Goal: Information Seeking & Learning: Find specific fact

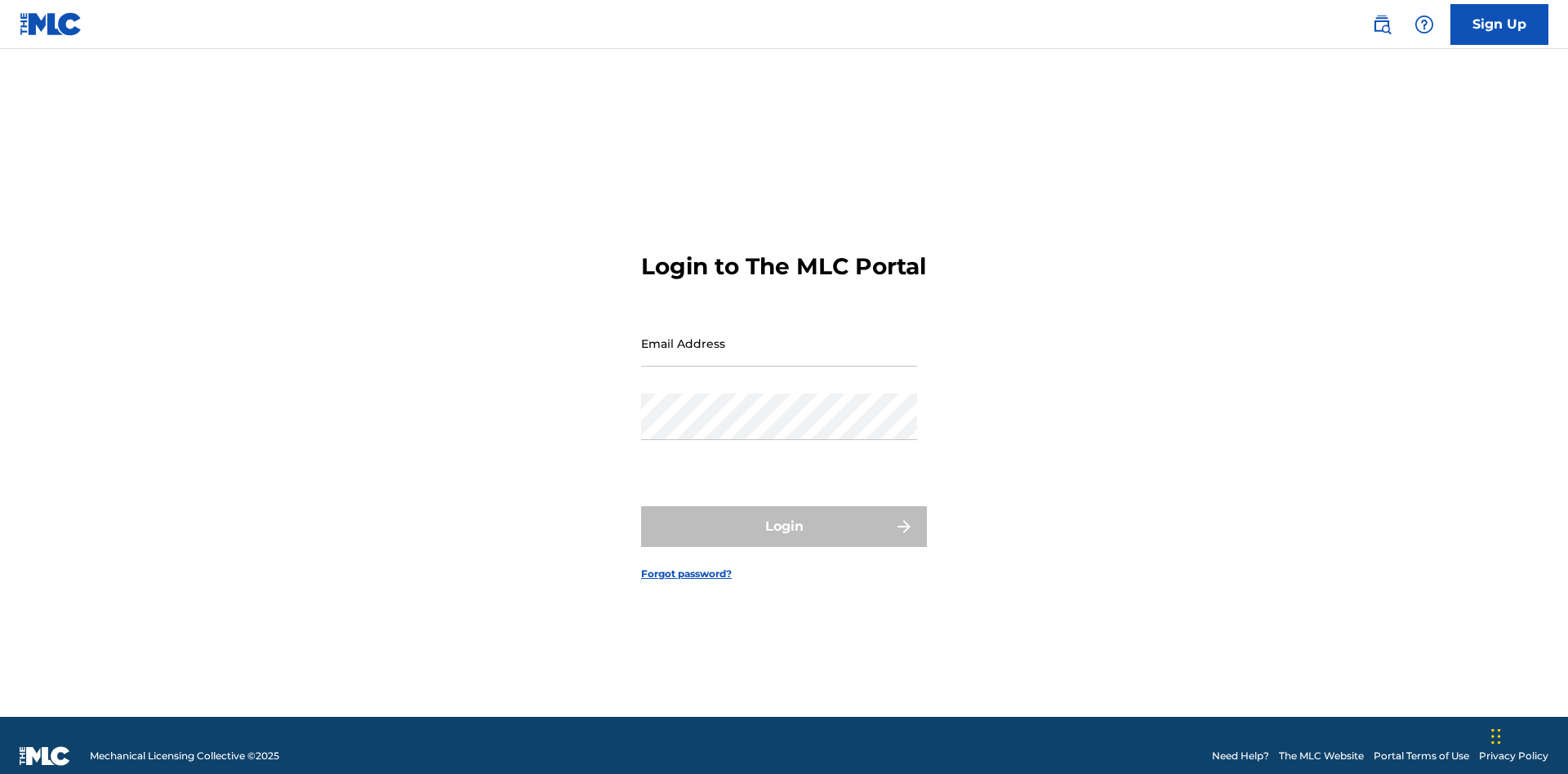
scroll to position [21, 0]
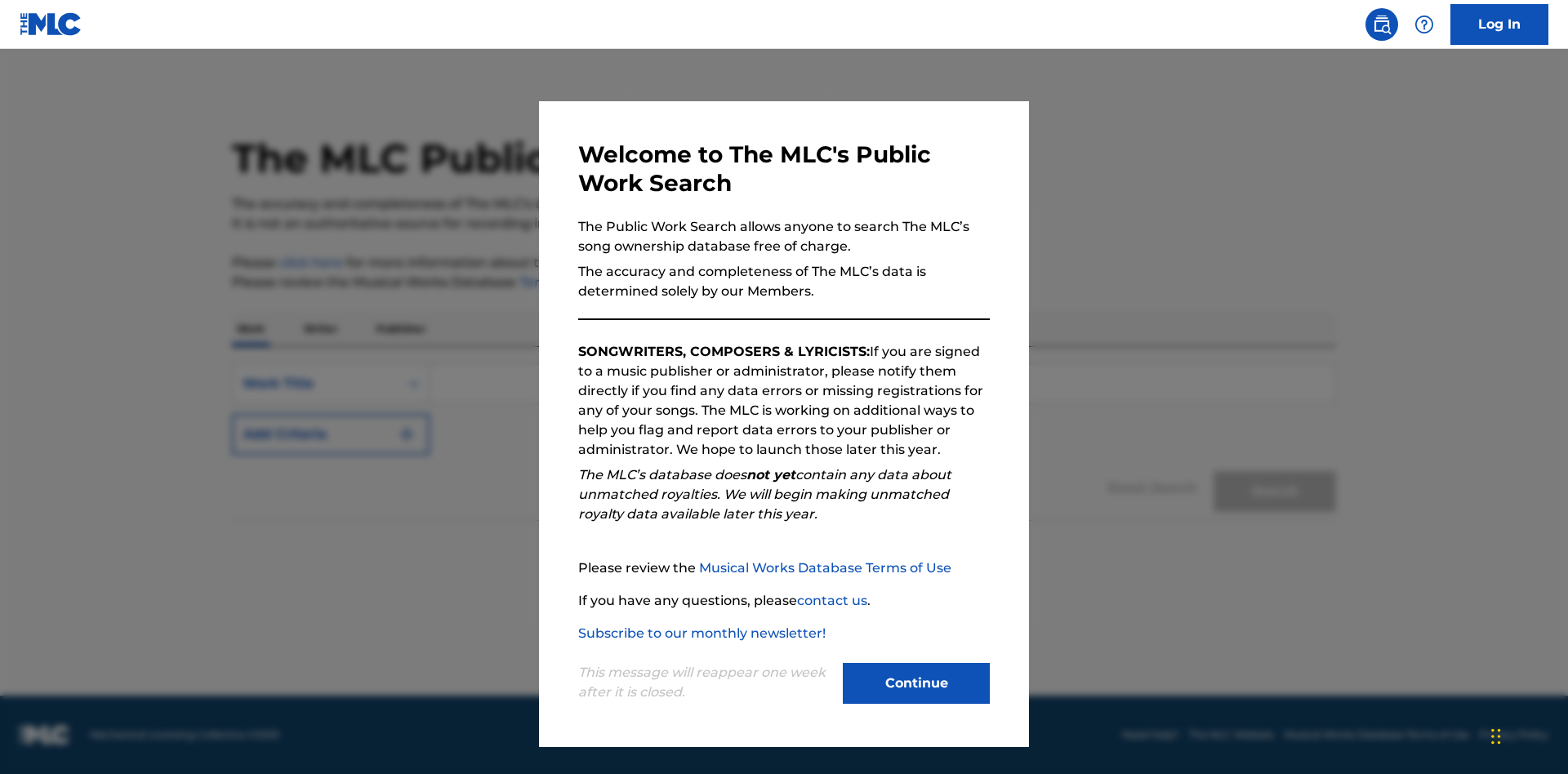
click at [916, 684] on button "Continue" at bounding box center [916, 684] width 147 height 41
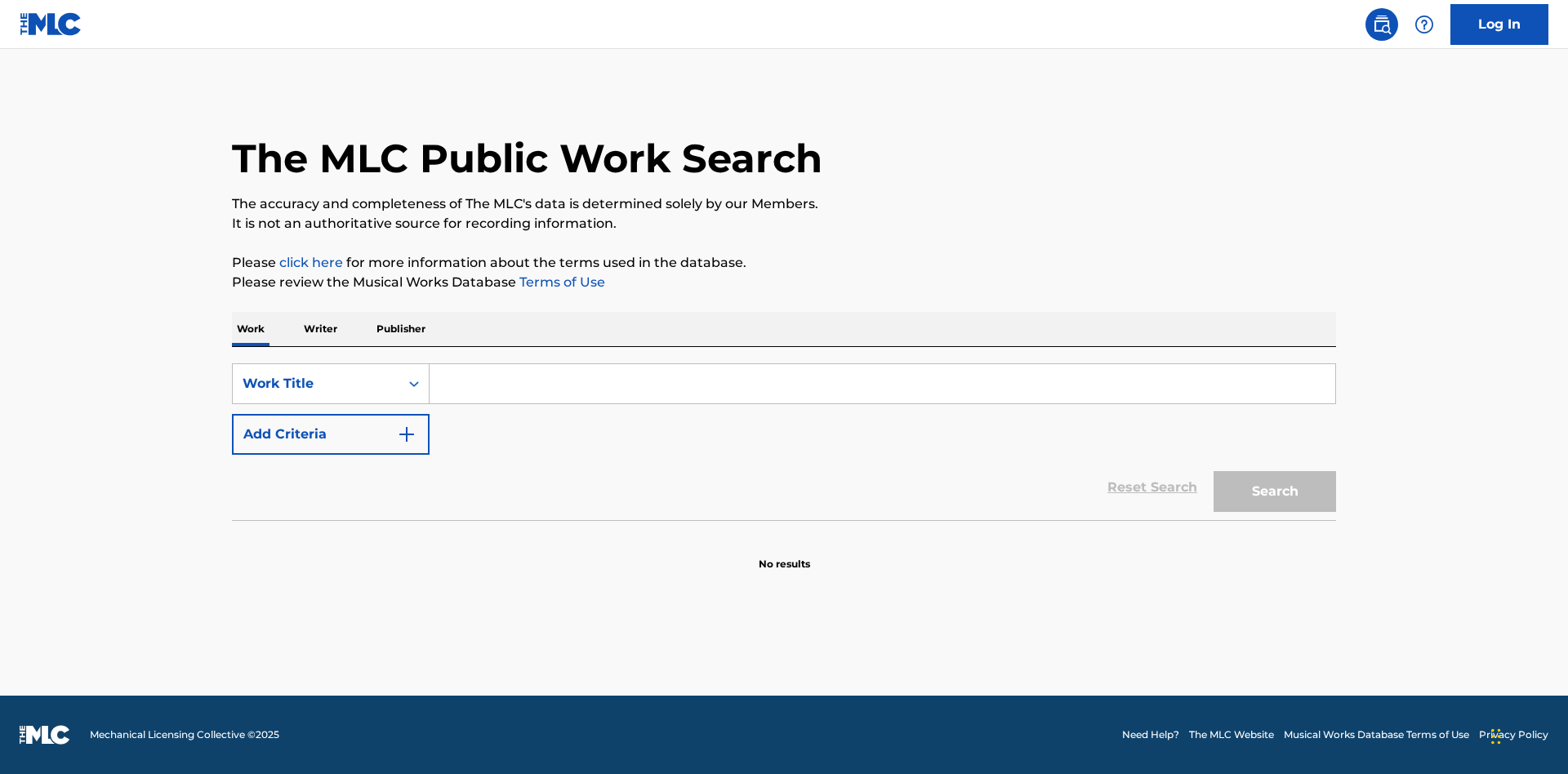
click at [320, 329] on p "Writer" at bounding box center [320, 329] width 43 height 35
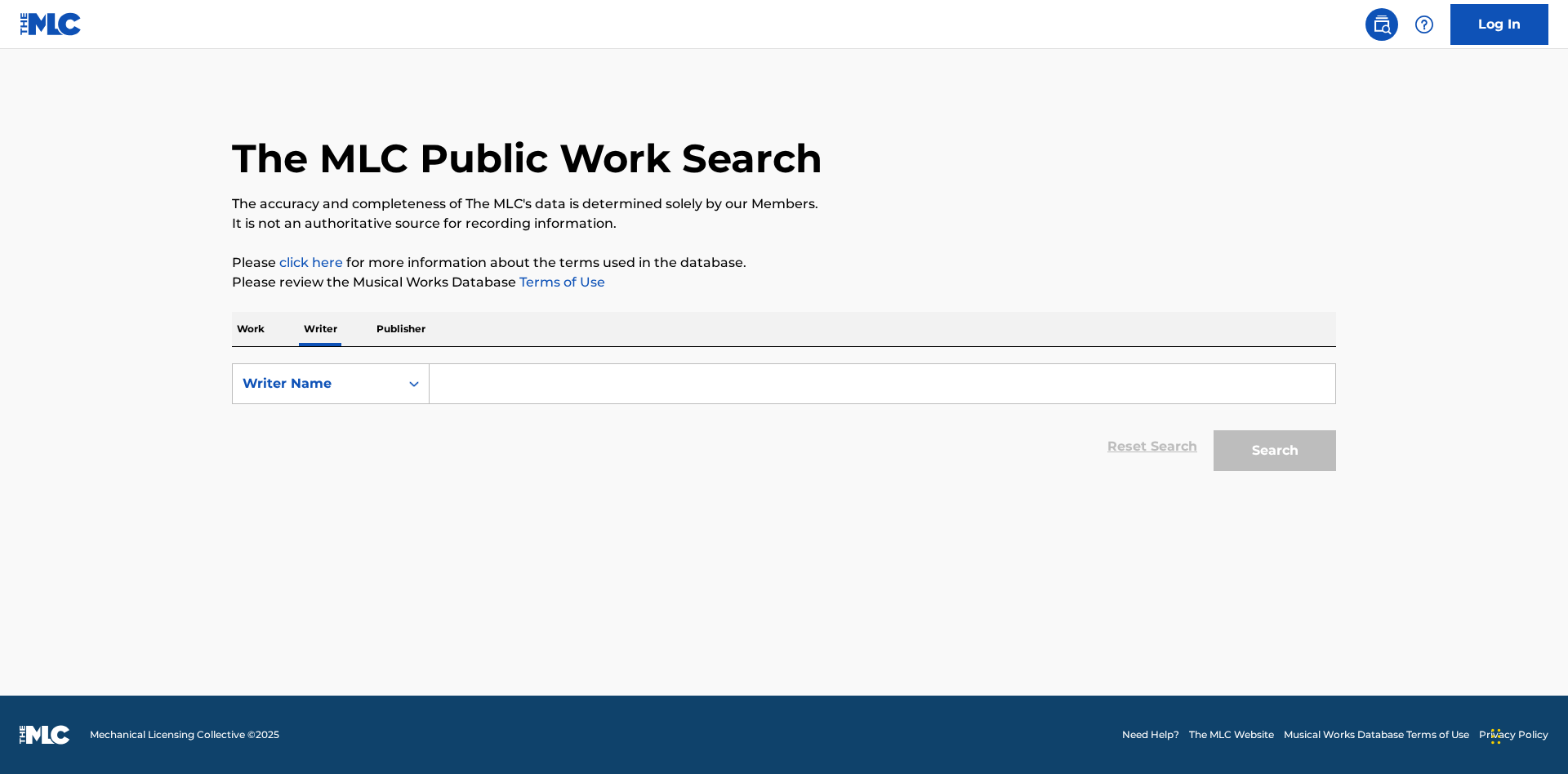
click at [882, 384] on input "Search Form" at bounding box center [882, 384] width 906 height 39
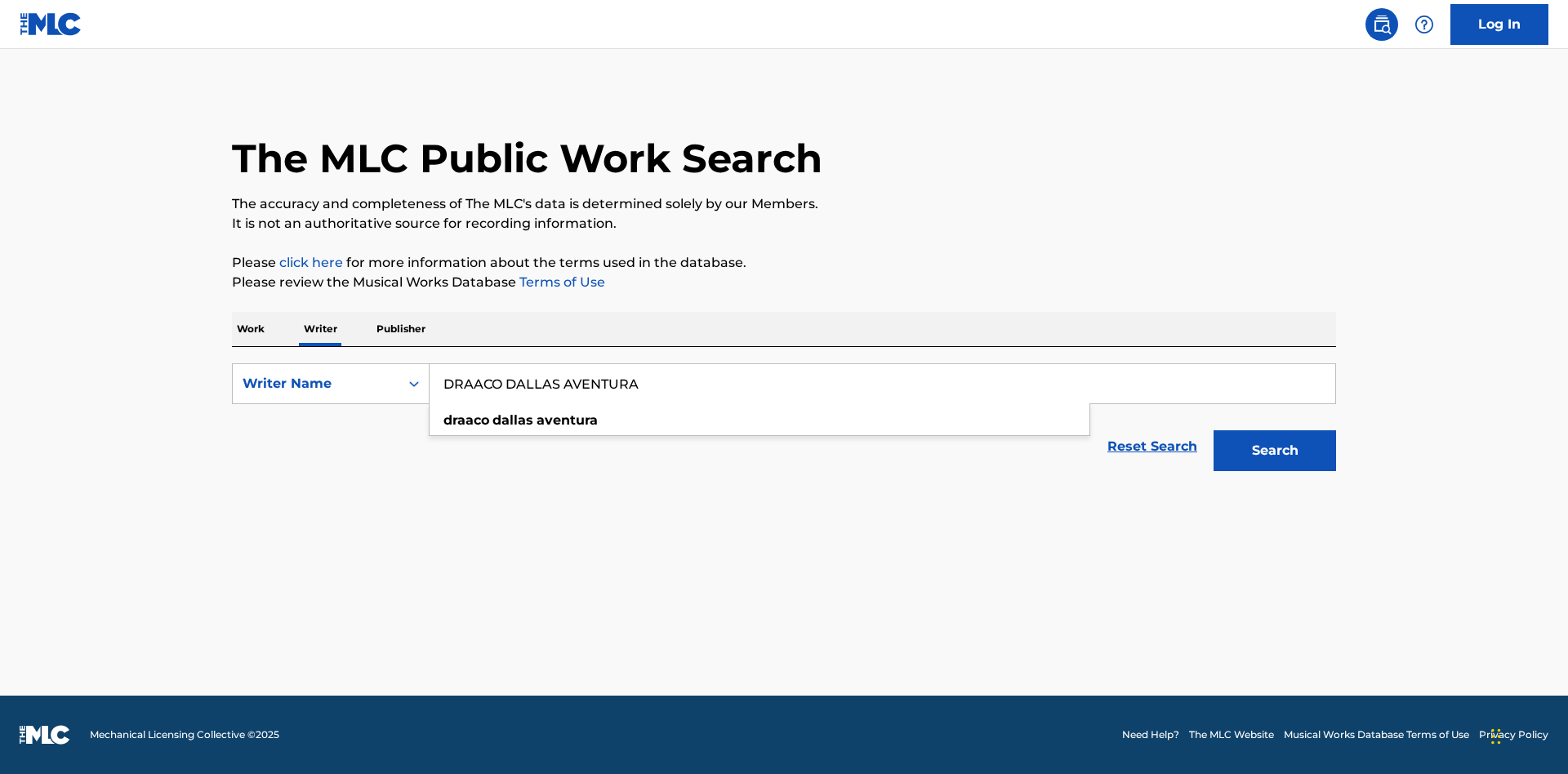
type input "DRAACO DALLAS AVENTURA"
click at [1275, 450] on button "Search" at bounding box center [1275, 450] width 123 height 41
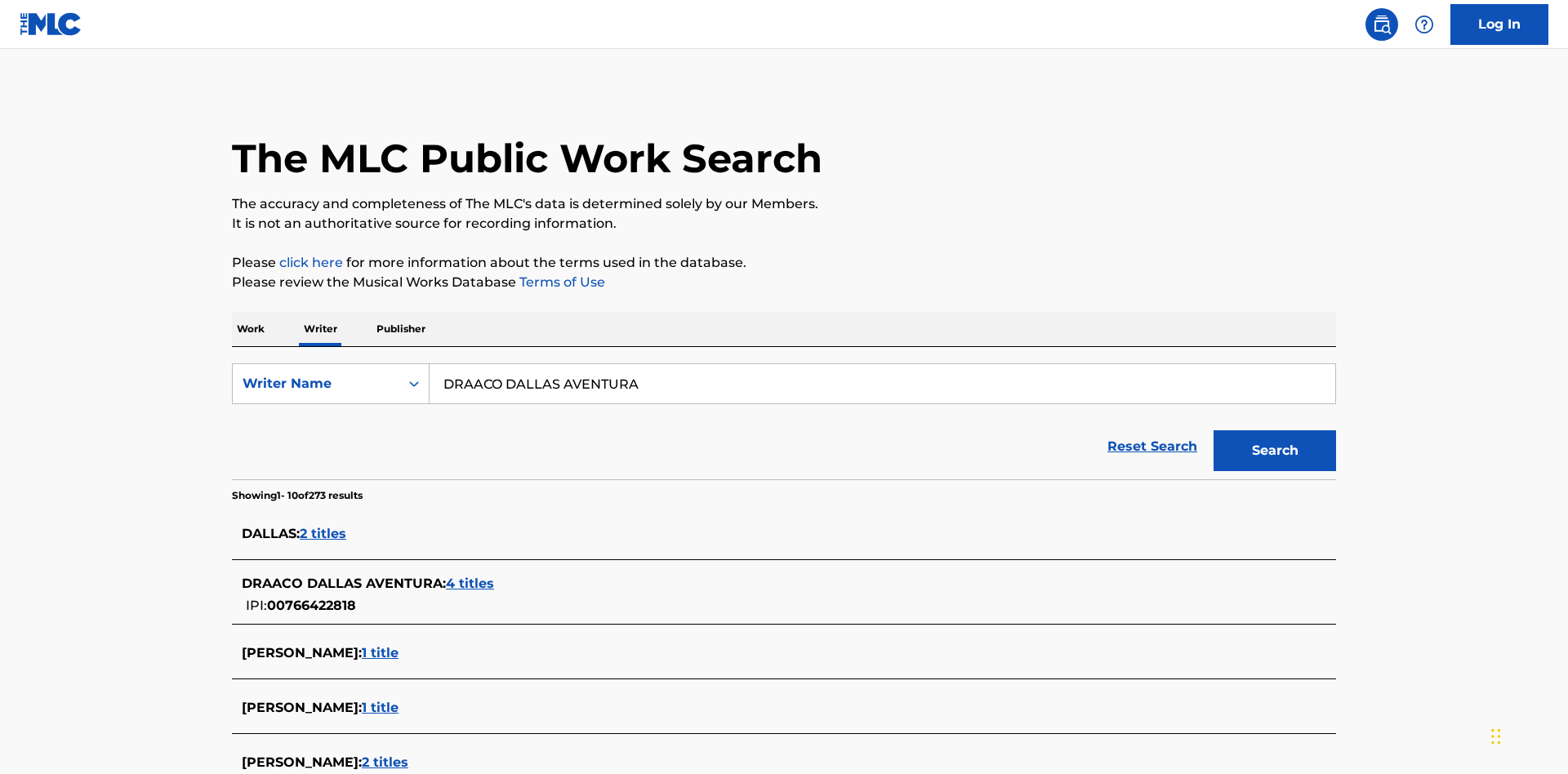
click at [472, 575] on span "4 titles" at bounding box center [470, 583] width 48 height 15
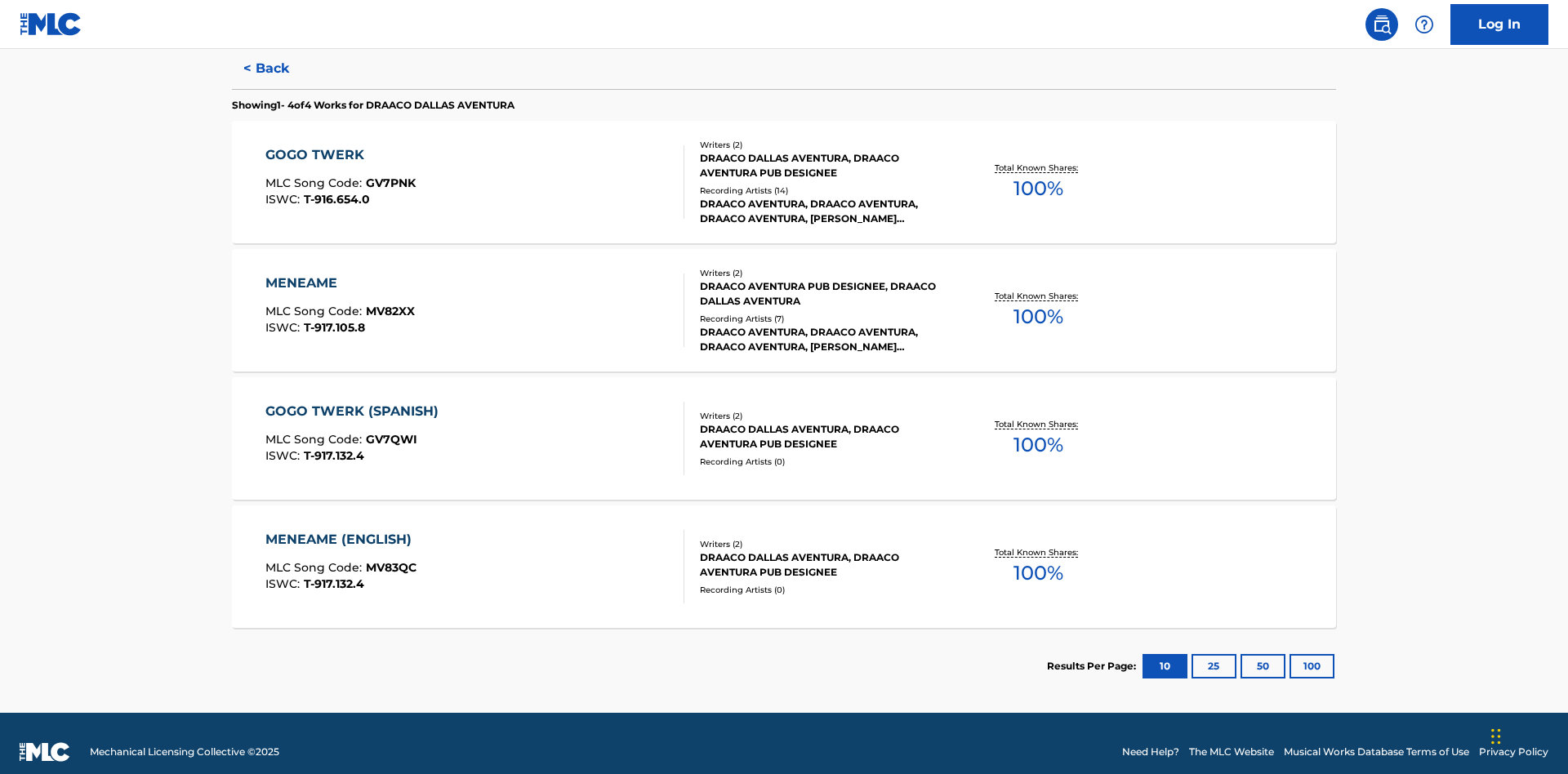
scroll to position [449, 0]
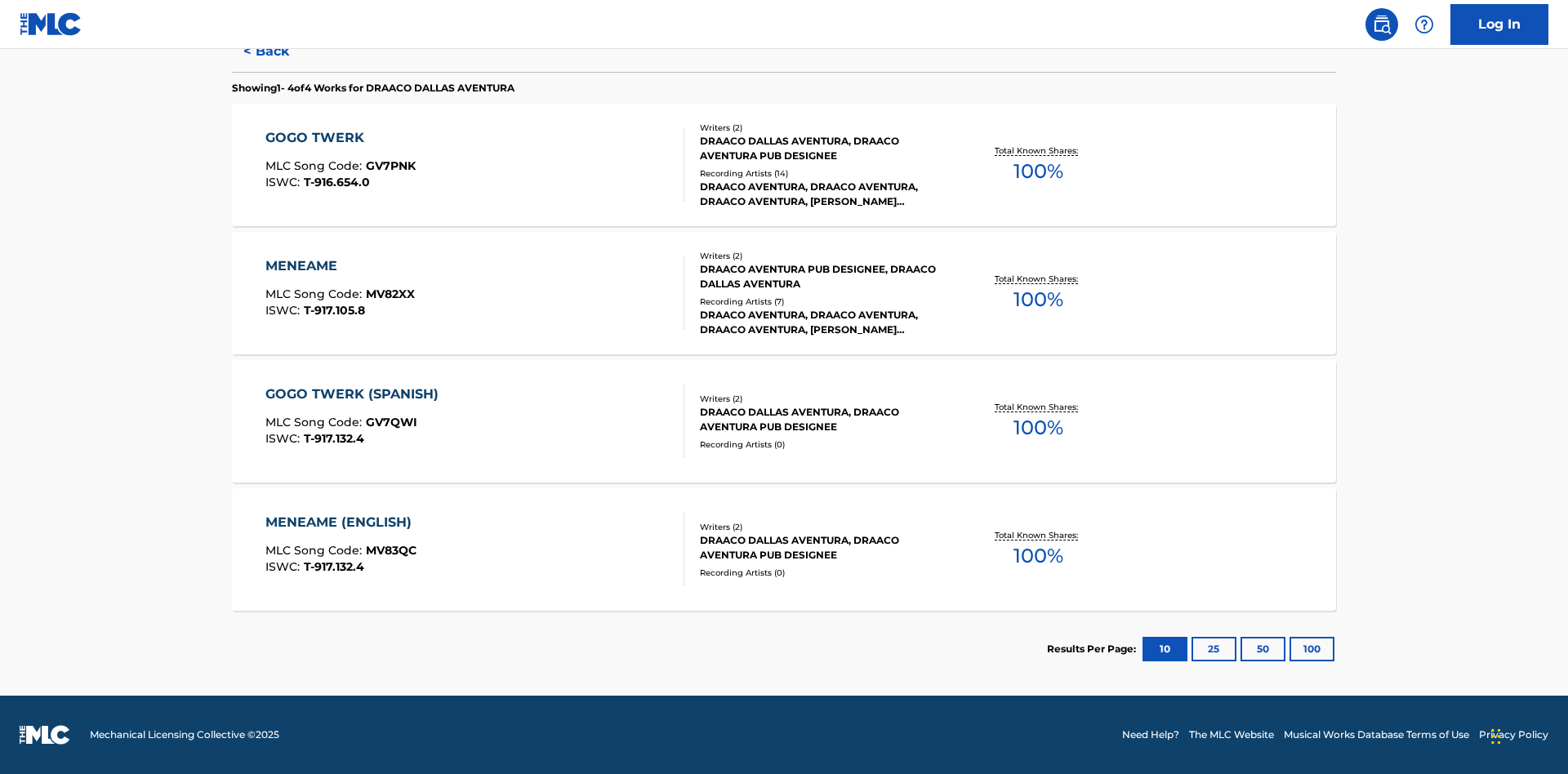
click at [339, 266] on div "MENEAME" at bounding box center [340, 265] width 150 height 19
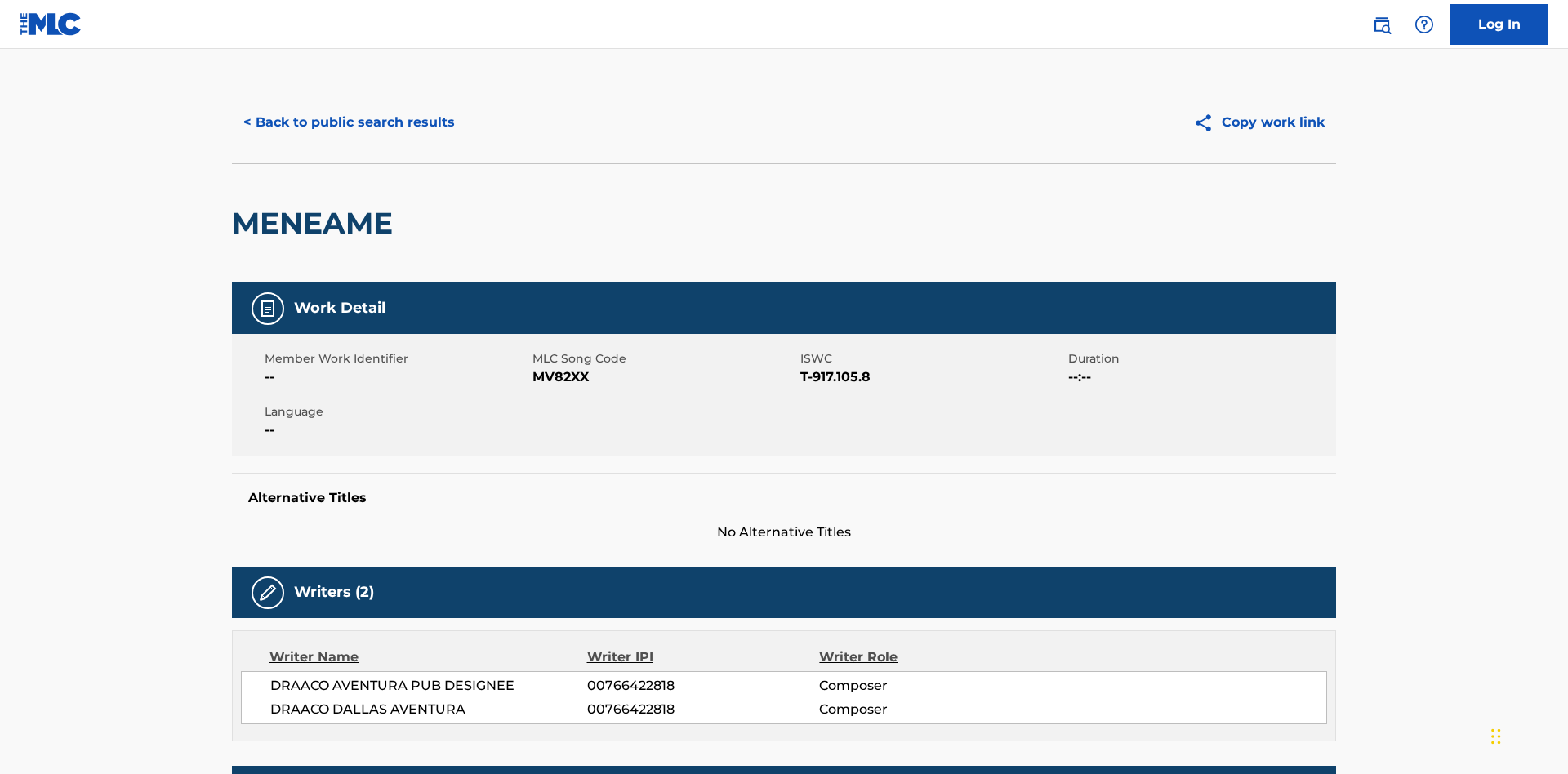
click at [347, 118] on button "< Back to public search results" at bounding box center [348, 123] width 234 height 41
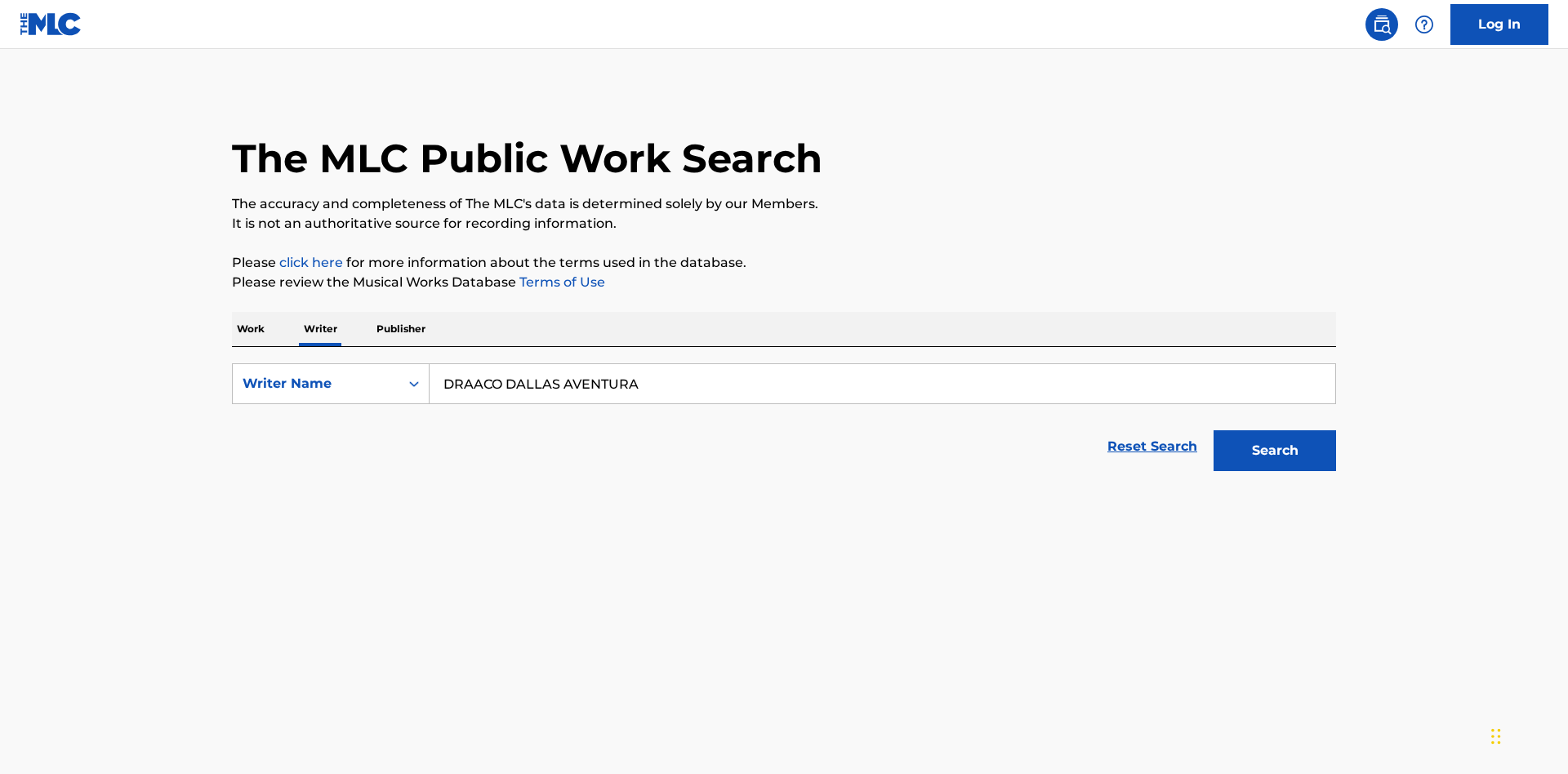
scroll to position [270, 0]
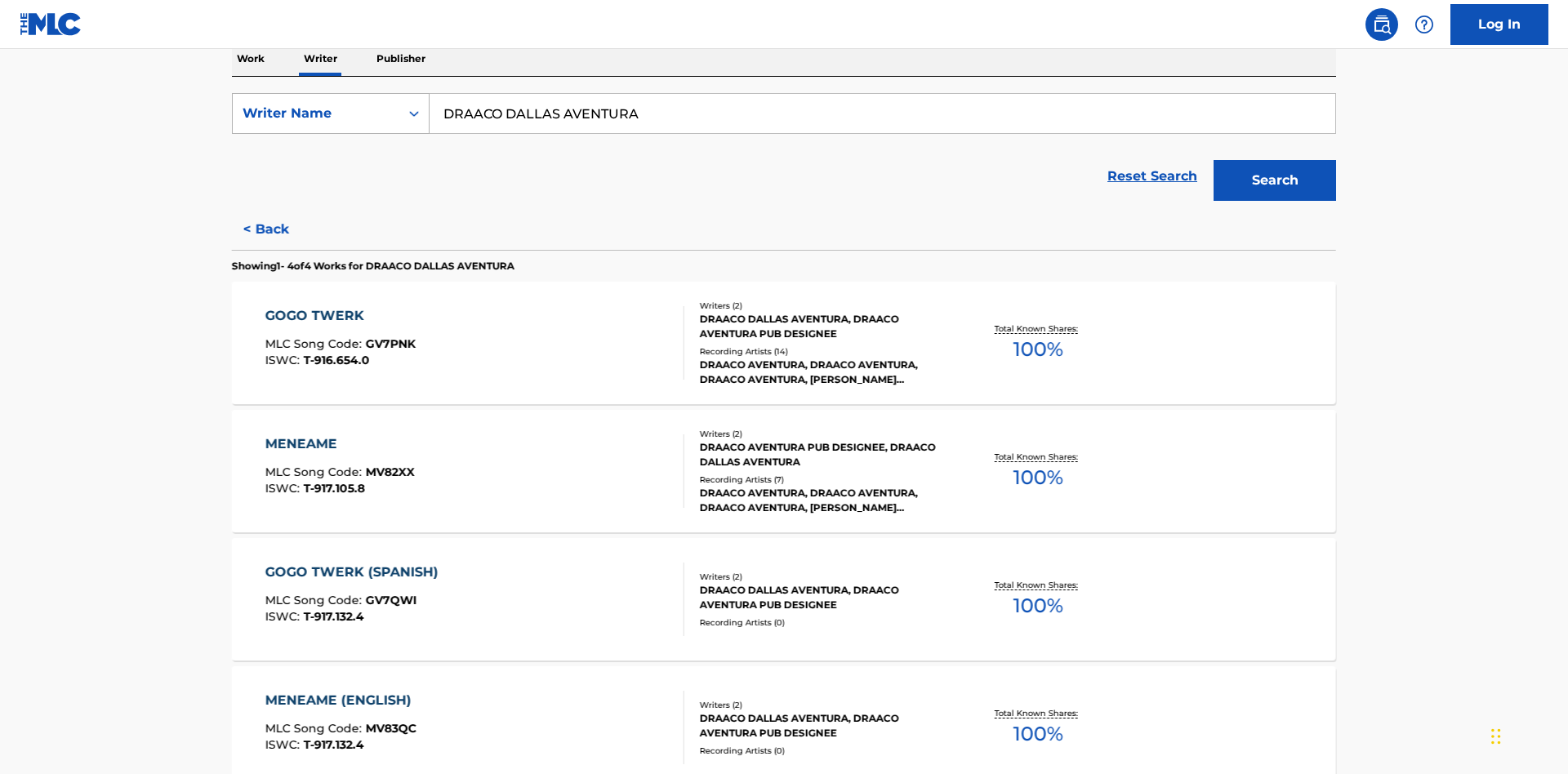
click at [316, 113] on div "Writer Name" at bounding box center [316, 113] width 147 height 19
click at [331, 155] on div "Writer IPI" at bounding box center [331, 154] width 196 height 41
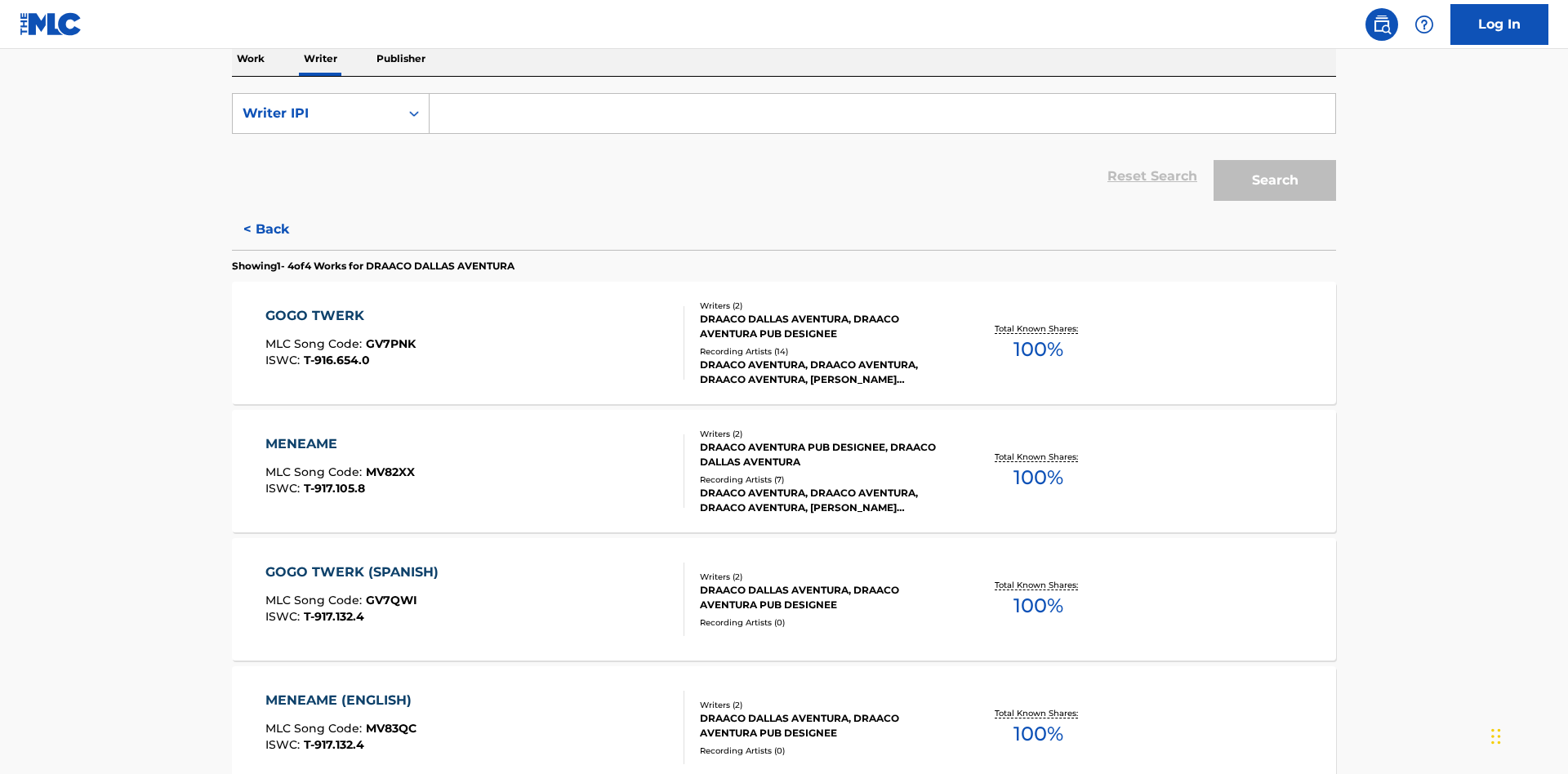
scroll to position [266, 0]
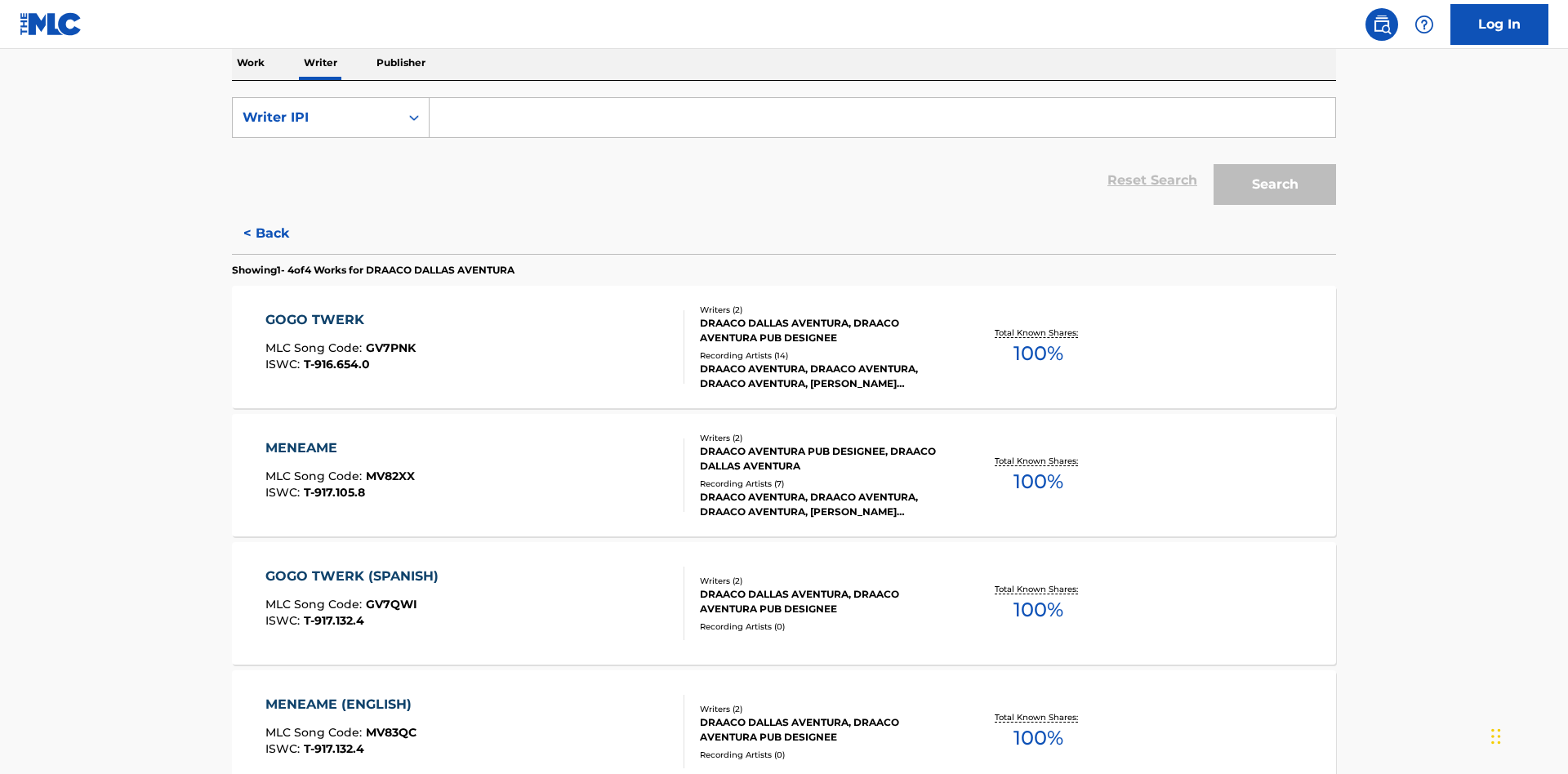
click at [882, 117] on input "Search Form" at bounding box center [882, 117] width 906 height 39
type input "00766422818"
click at [1275, 164] on button "Search" at bounding box center [1275, 184] width 123 height 41
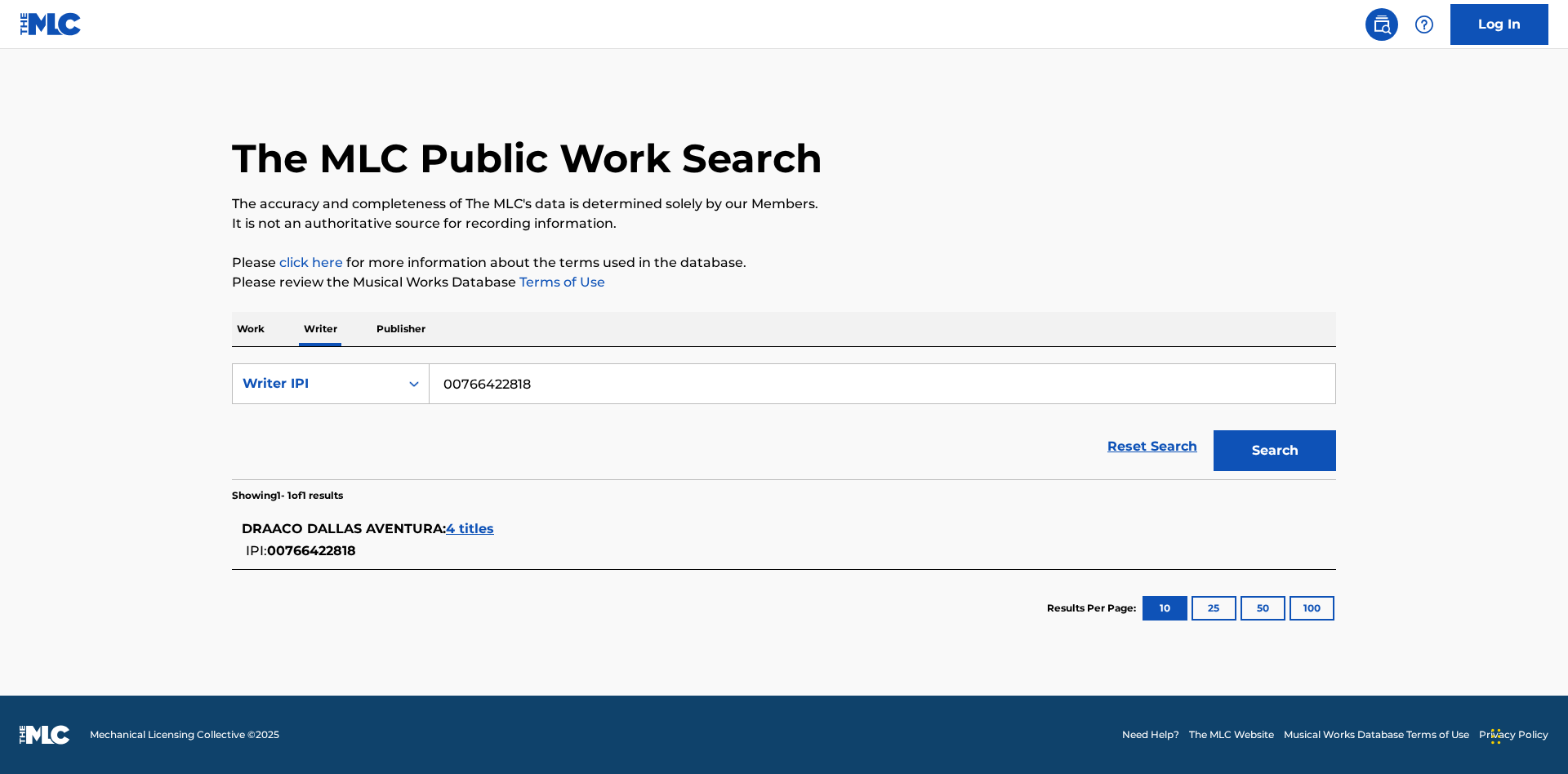
click at [472, 529] on span "4 titles" at bounding box center [470, 529] width 48 height 15
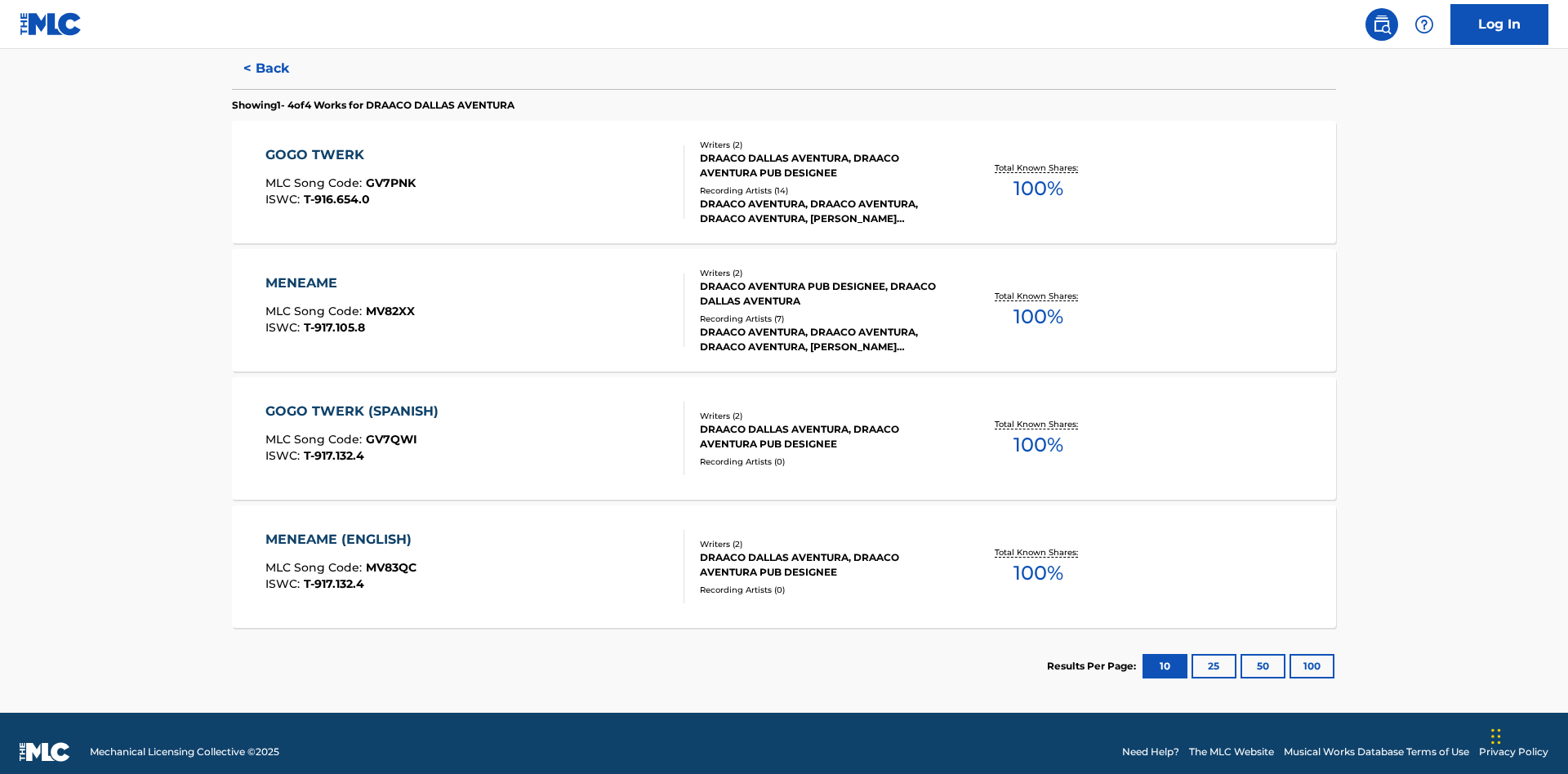
scroll to position [449, 0]
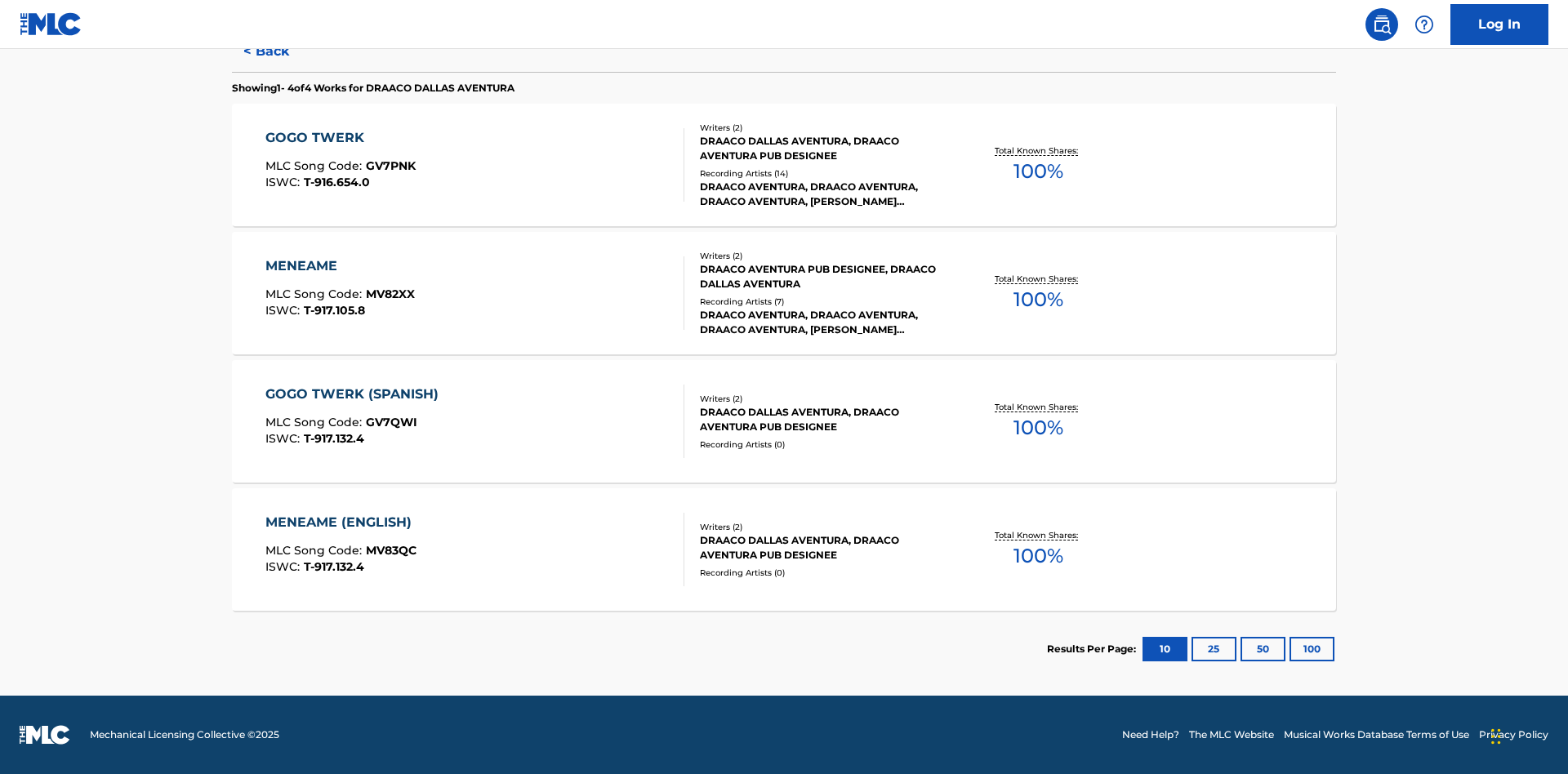
click at [339, 266] on div "MENEAME" at bounding box center [340, 265] width 150 height 19
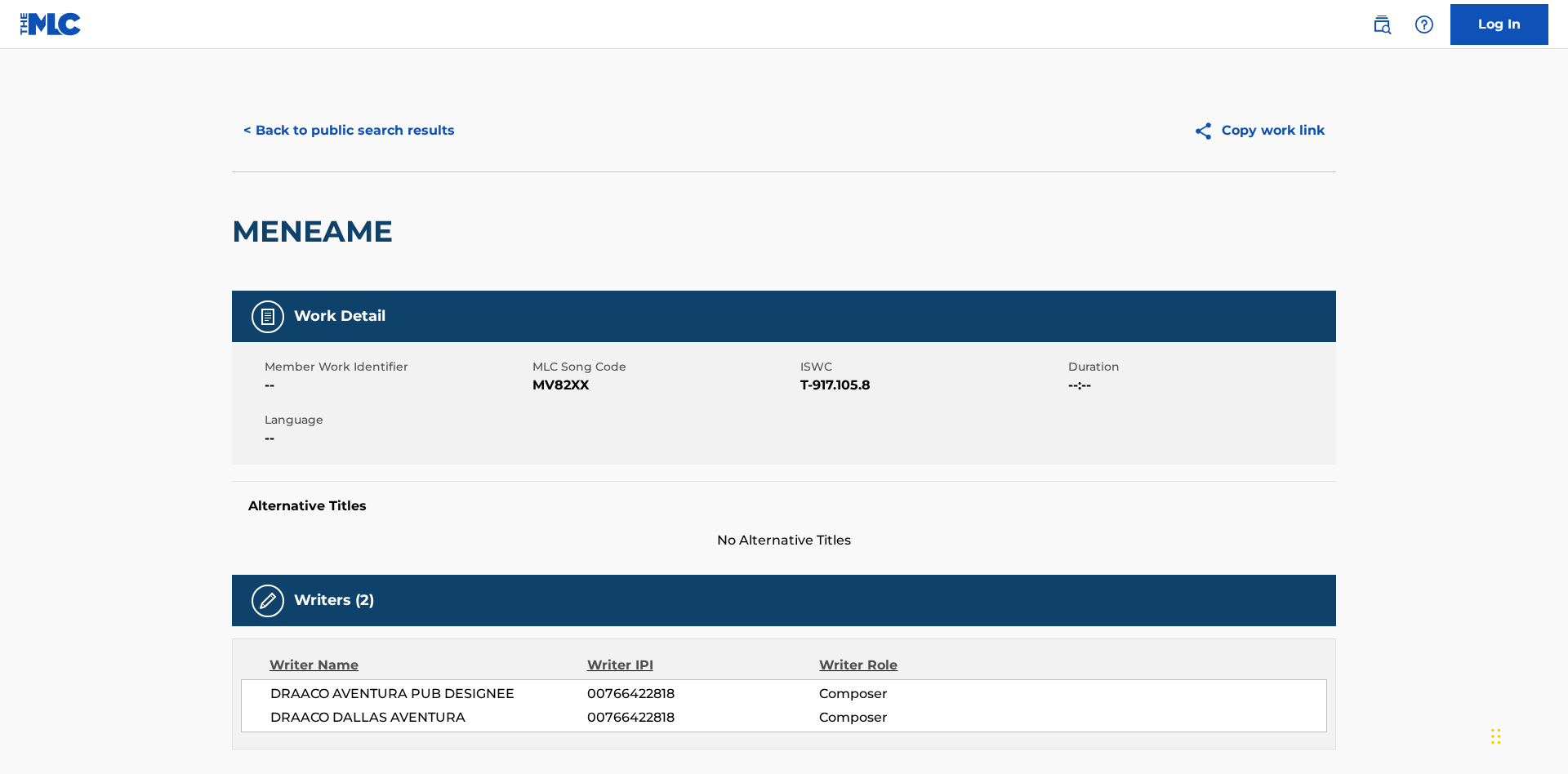
scroll to position [278, 0]
